Goal: Information Seeking & Learning: Learn about a topic

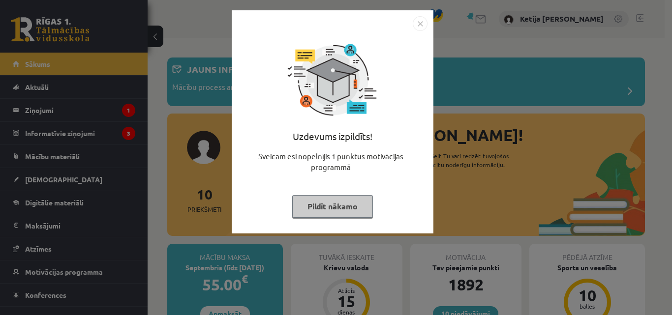
click at [305, 206] on button "Pildīt nākamo" at bounding box center [332, 206] width 81 height 23
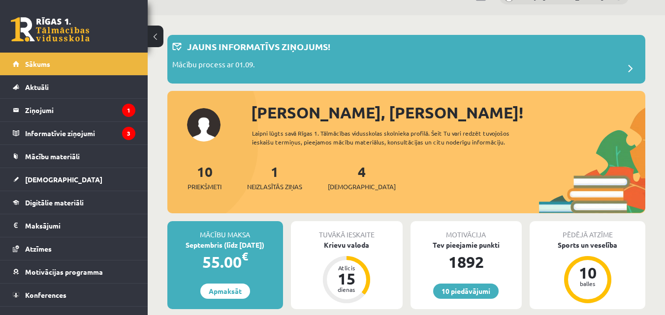
scroll to position [39, 0]
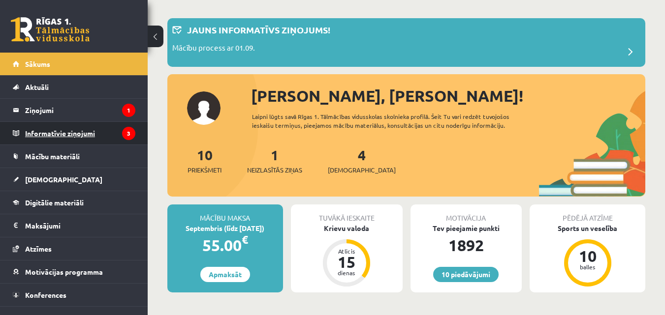
click at [114, 132] on legend "Informatīvie ziņojumi 3" at bounding box center [80, 133] width 110 height 23
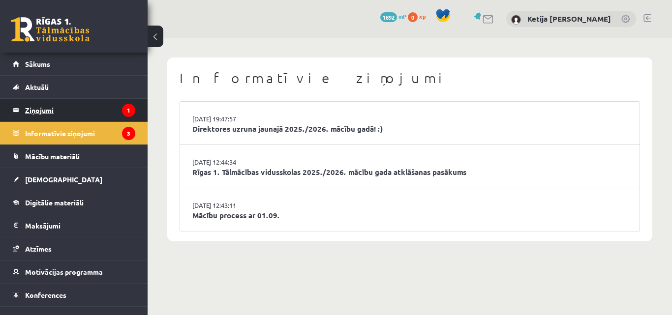
click at [100, 114] on legend "Ziņojumi 1" at bounding box center [80, 110] width 110 height 23
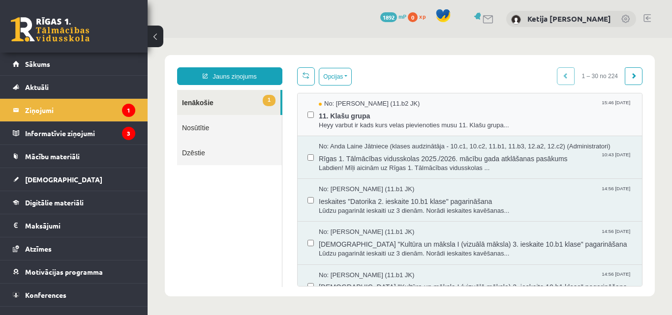
click at [315, 123] on div "No: Liena Lūsīte (11.b2 JK) 15:46 29/08/2025 11. Klašu grupa Heyy varbut ir kad…" at bounding box center [470, 114] width 325 height 31
click at [349, 123] on span "Heyy varbut ir kads kurs velas pievienoties musu 11. Klašu grupa..." at bounding box center [475, 125] width 313 height 9
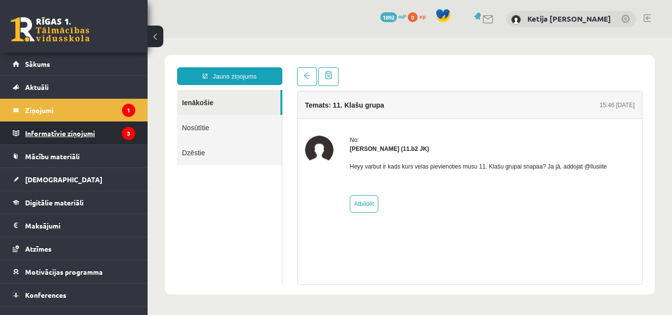
click at [106, 126] on legend "Informatīvie ziņojumi 3" at bounding box center [80, 133] width 110 height 23
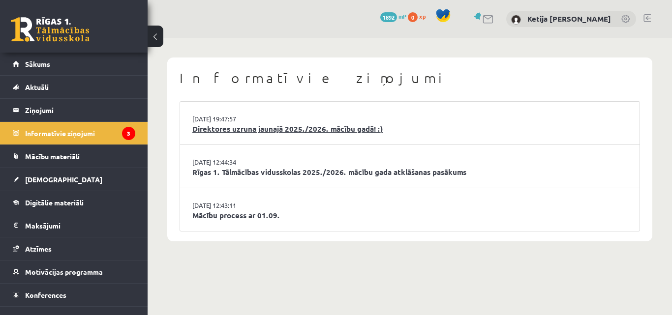
click at [223, 131] on link "Direktores uzruna jaunajā 2025./2026. mācību gadā! :)" at bounding box center [409, 129] width 435 height 11
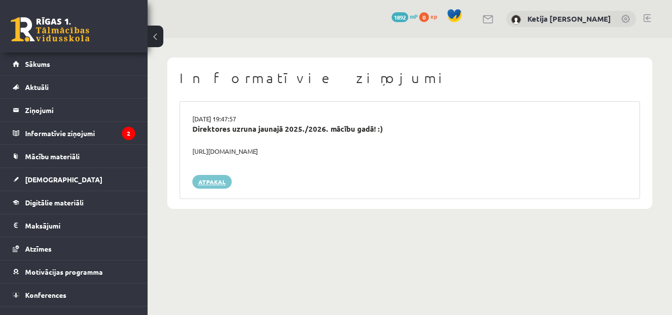
click at [200, 184] on link "Atpakaļ" at bounding box center [211, 182] width 39 height 14
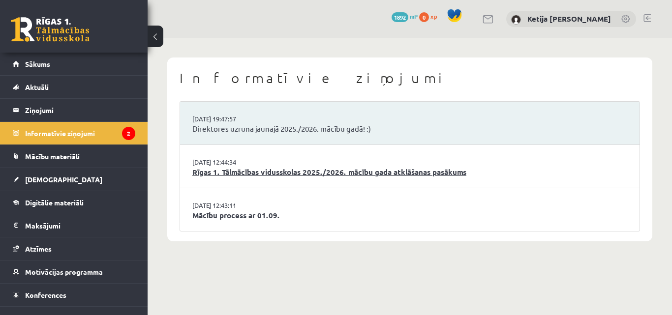
click at [222, 169] on link "Rīgas 1. Tālmācības vidusskolas 2025./2026. mācību gada atklāšanas pasākums" at bounding box center [409, 172] width 435 height 11
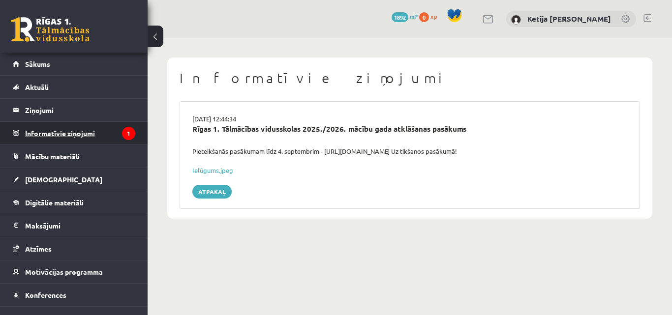
click at [109, 130] on legend "Informatīvie ziņojumi 1" at bounding box center [80, 133] width 110 height 23
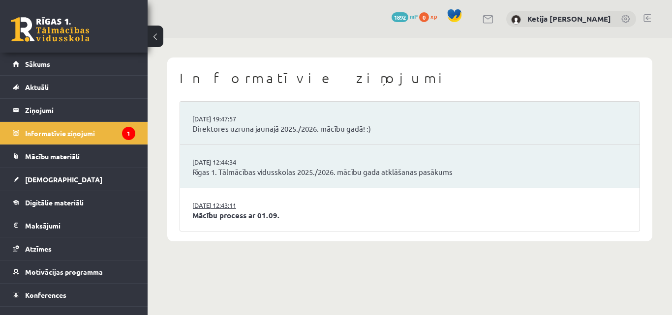
click at [210, 201] on link "[DATE] 12:43:11" at bounding box center [229, 206] width 74 height 10
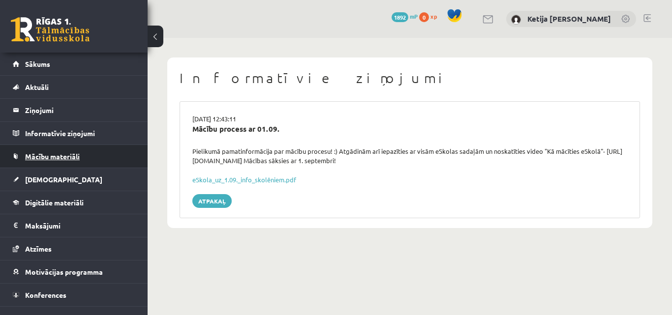
click at [93, 148] on link "Mācību materiāli" at bounding box center [74, 156] width 123 height 23
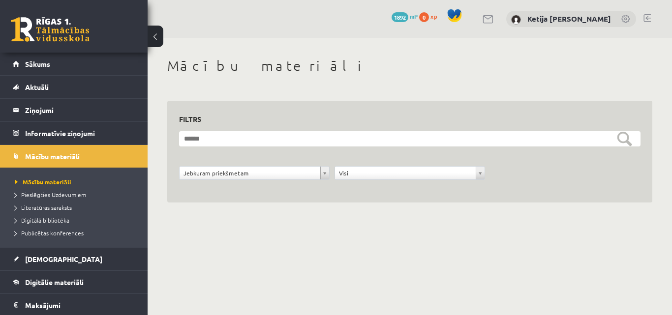
click at [225, 121] on h3 "Filtrs" at bounding box center [404, 119] width 450 height 13
click at [66, 66] on link "Sākums" at bounding box center [74, 64] width 123 height 23
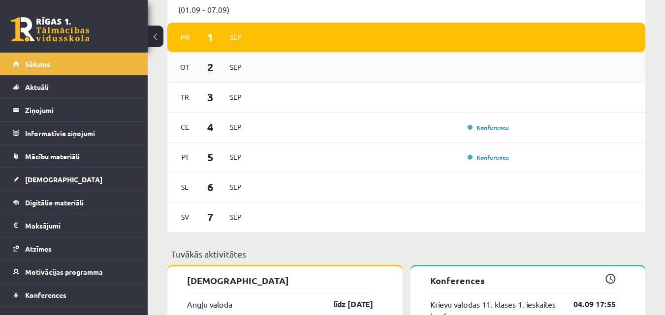
scroll to position [827, 0]
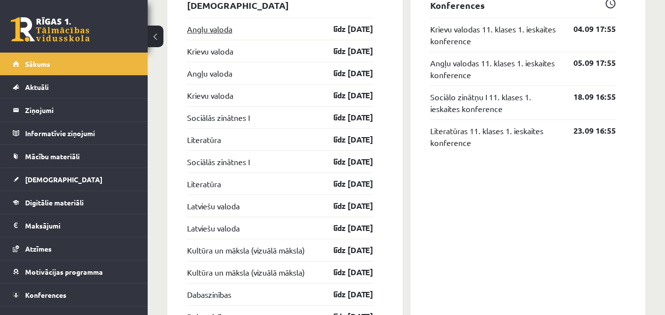
click at [200, 29] on link "Angļu valoda" at bounding box center [209, 29] width 45 height 12
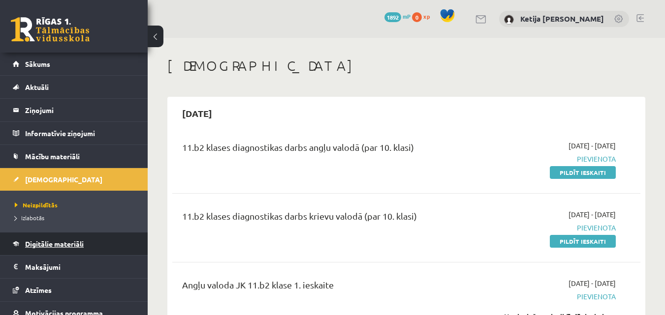
click at [76, 240] on link "Digitālie materiāli" at bounding box center [74, 244] width 123 height 23
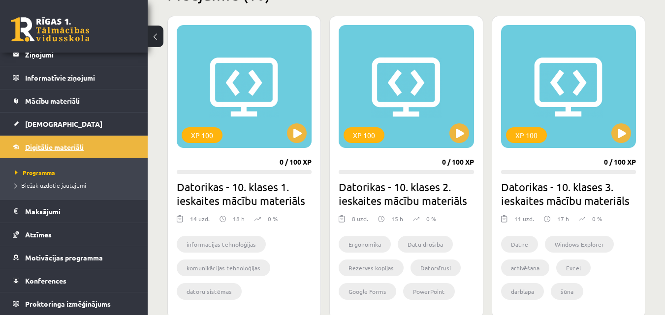
scroll to position [276, 0]
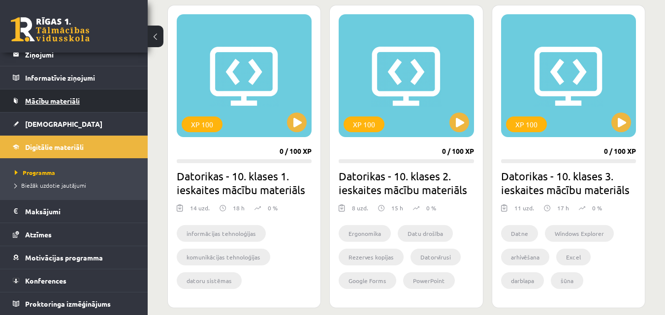
click at [122, 105] on link "Mācību materiāli" at bounding box center [74, 101] width 123 height 23
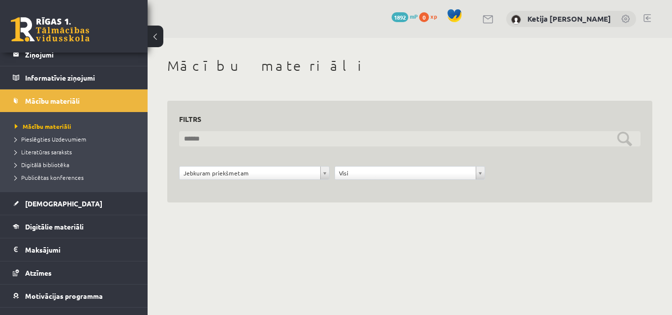
click at [348, 137] on input "text" at bounding box center [410, 138] width 462 height 15
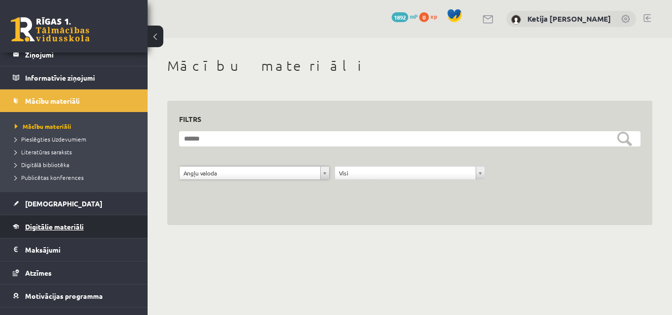
click at [77, 236] on link "Digitālie materiāli" at bounding box center [74, 227] width 123 height 23
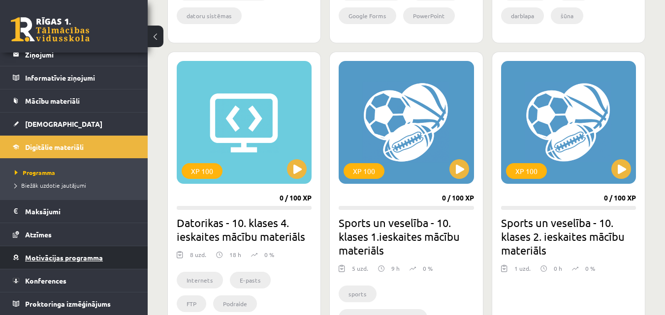
scroll to position [551, 0]
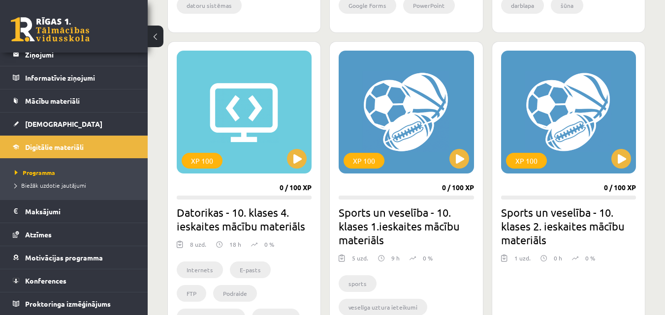
click at [148, 58] on div "Mana statistika 0 Nopelnītie punkti 0 Apgūtās tēmas 0 Izpildīti uzdevumi 0 Nepi…" at bounding box center [406, 265] width 517 height 1557
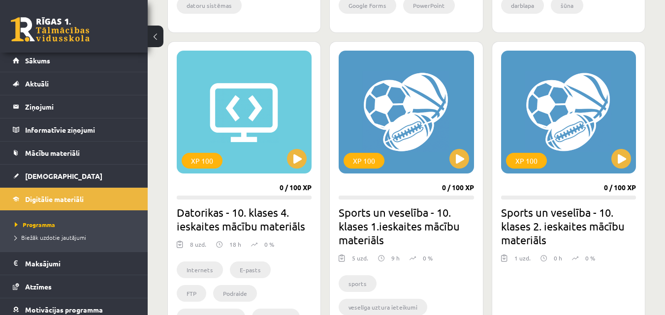
scroll to position [0, 0]
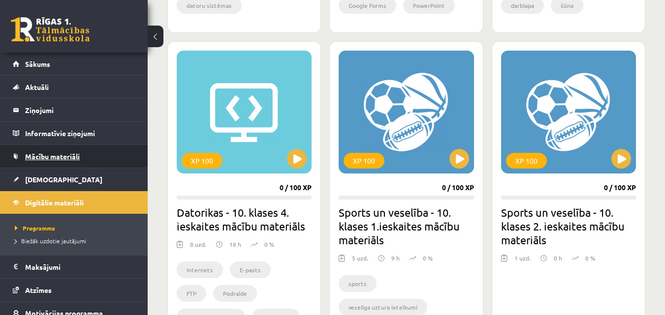
click at [58, 166] on link "Mācību materiāli" at bounding box center [74, 156] width 123 height 23
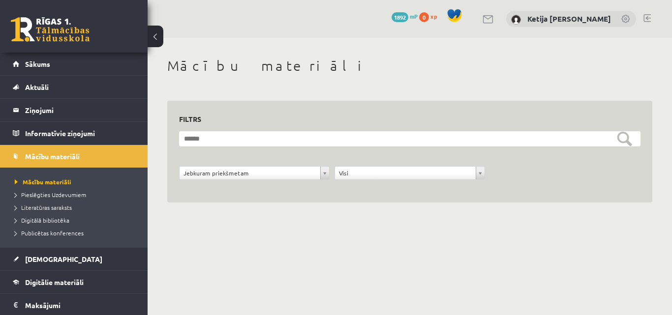
click at [647, 18] on link at bounding box center [647, 18] width 7 height 8
